Goal: Information Seeking & Learning: Learn about a topic

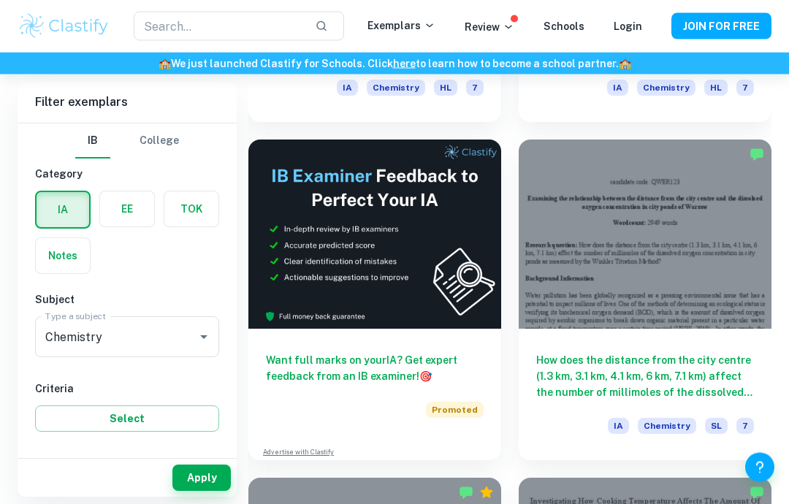
scroll to position [691, 0]
click at [43, 475] on input "7" at bounding box center [57, 487] width 29 height 29
checkbox input "true"
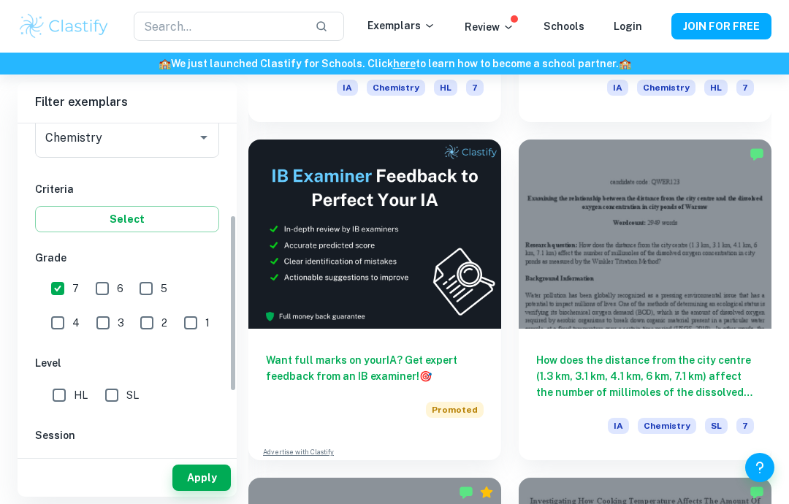
click at [58, 399] on input "HL" at bounding box center [59, 394] width 29 height 29
checkbox input "true"
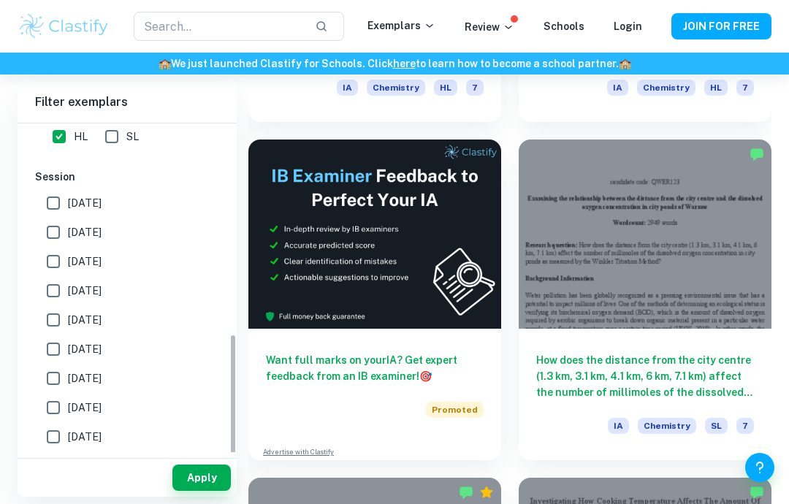
scroll to position [457, 0]
click at [190, 491] on button "Apply" at bounding box center [201, 477] width 58 height 26
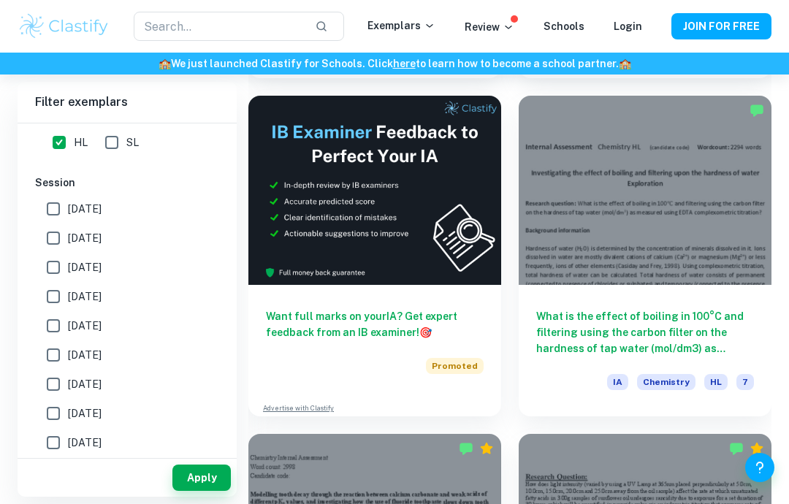
scroll to position [714, 0]
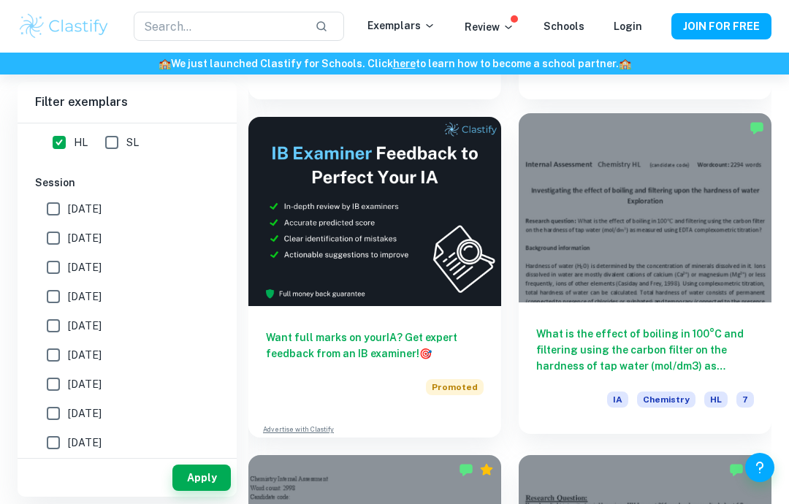
click at [685, 339] on h6 "What is the effect of boiling in 100°C and filtering using the carbon filter on…" at bounding box center [645, 350] width 218 height 48
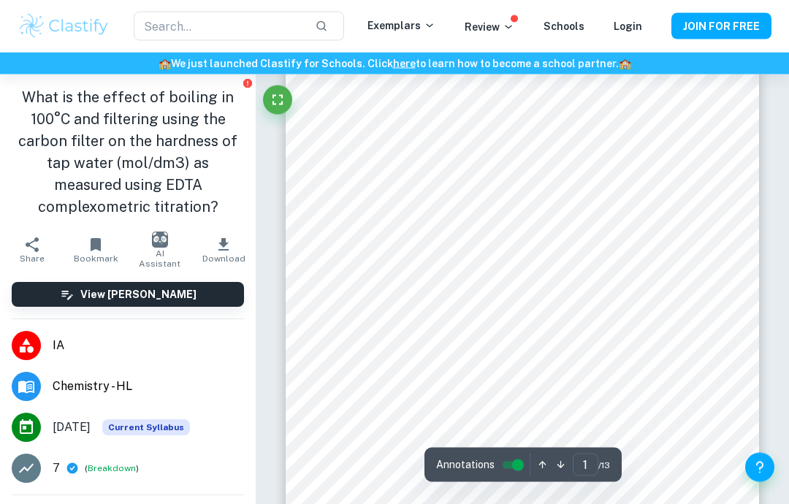
scroll to position [172, 0]
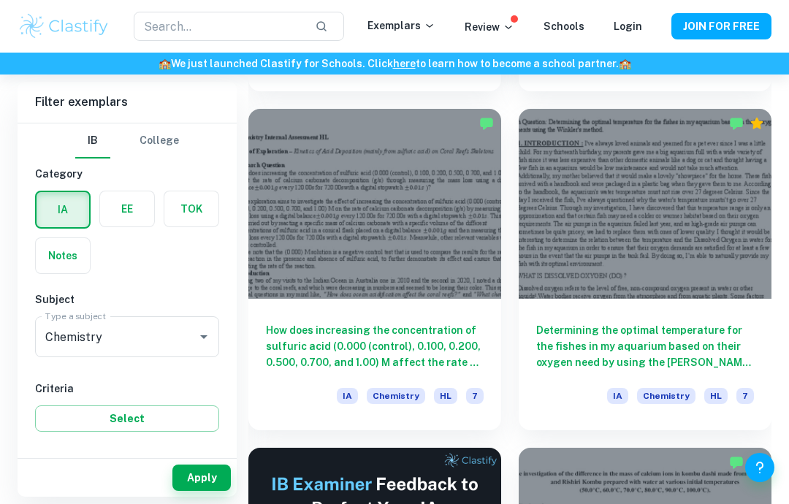
scroll to position [3105, 0]
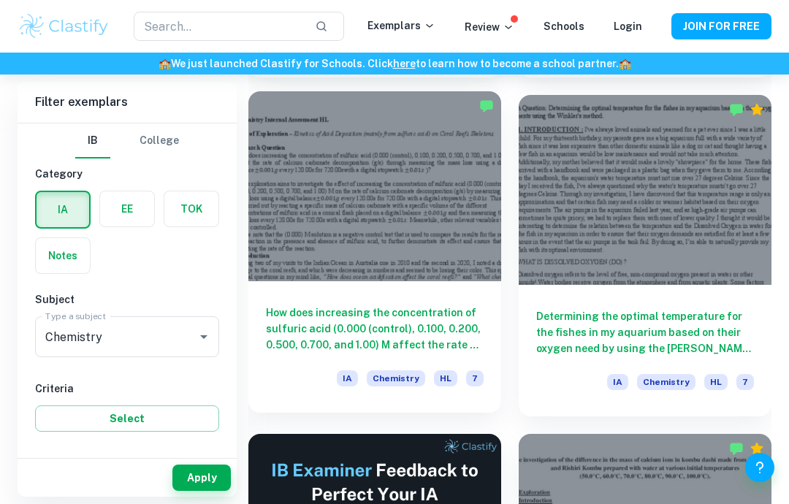
click at [459, 328] on h6 "How does increasing the concentration of sulfuric acid (0.000 (control), 0.100,…" at bounding box center [375, 328] width 218 height 48
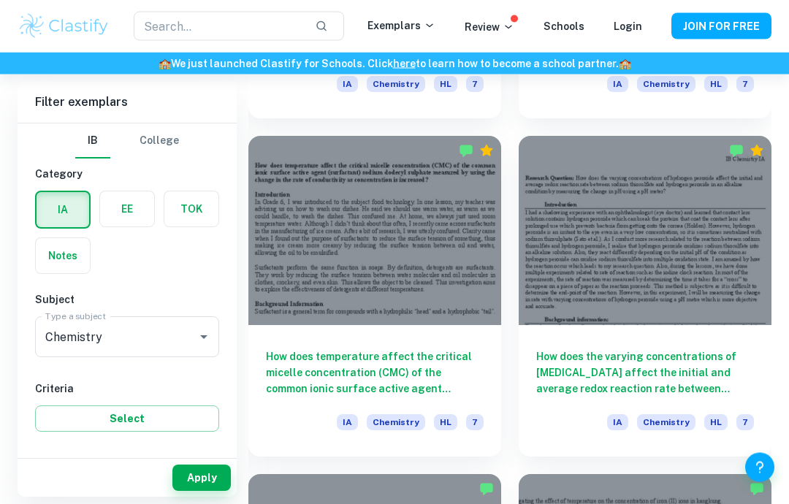
scroll to position [4756, 0]
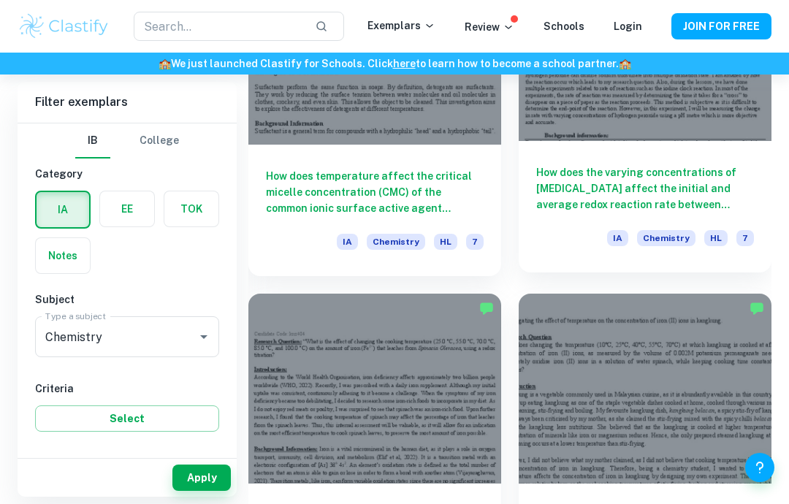
click at [739, 196] on h6 "How does the varying concentrations of [MEDICAL_DATA] affect the initial and av…" at bounding box center [645, 188] width 218 height 48
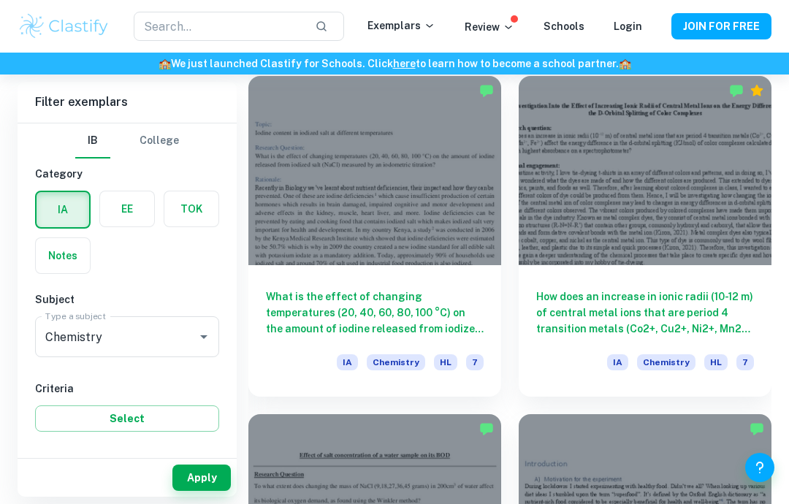
scroll to position [5484, 0]
